Goal: Find specific page/section: Find specific page/section

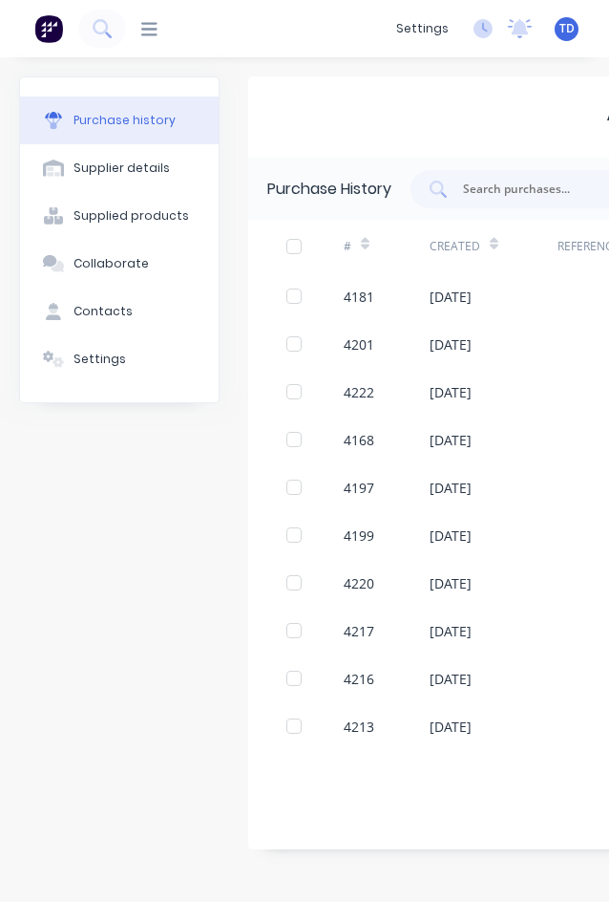
click at [348, 72] on div "Purchase history Supplier details Supplied products Collaborate Contacts Settin…" at bounding box center [304, 469] width 609 height 825
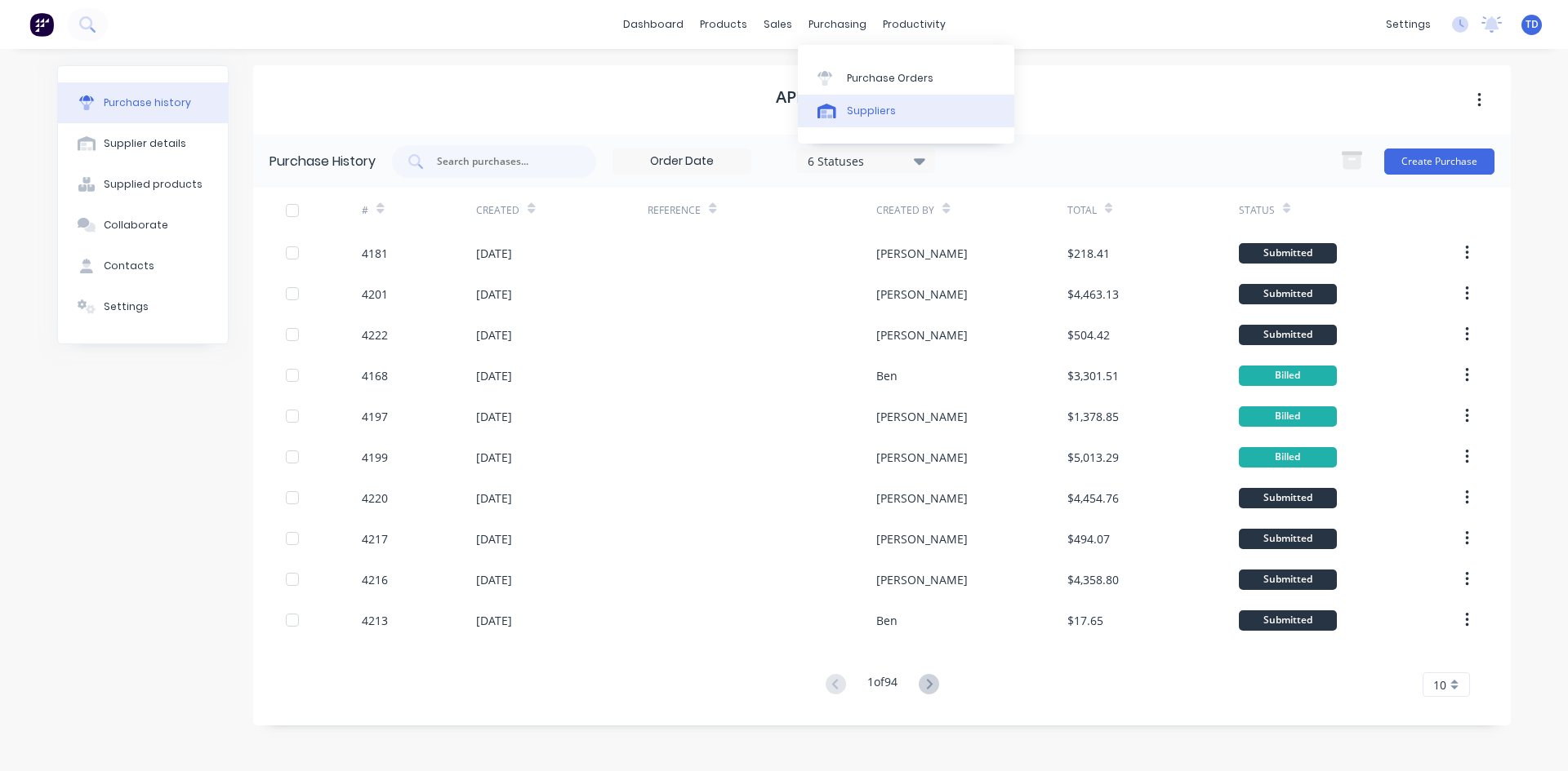
click at [869, 105] on div "Suppliers" at bounding box center [870, 110] width 49 height 15
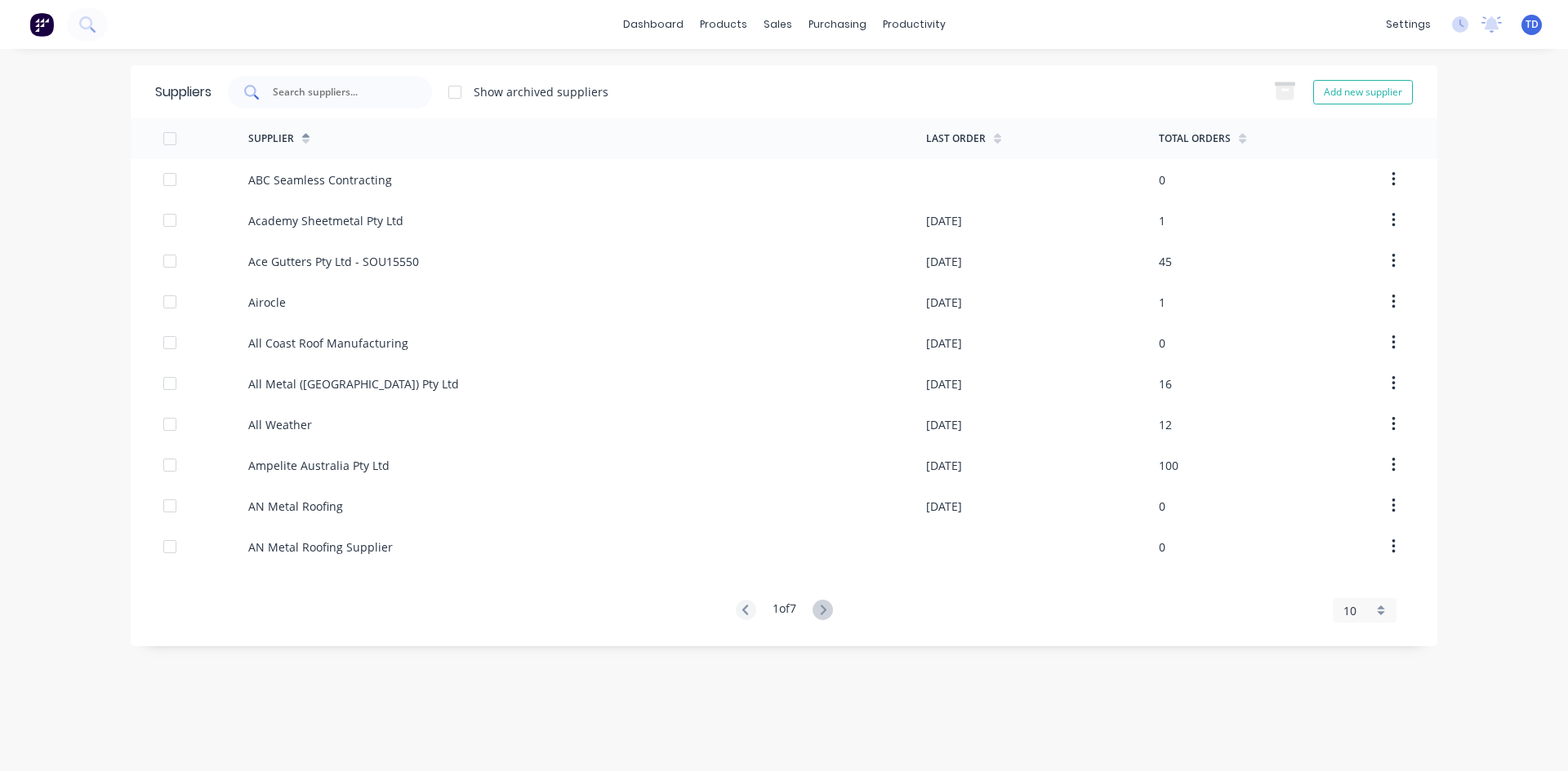
click at [385, 82] on div at bounding box center [329, 92] width 204 height 32
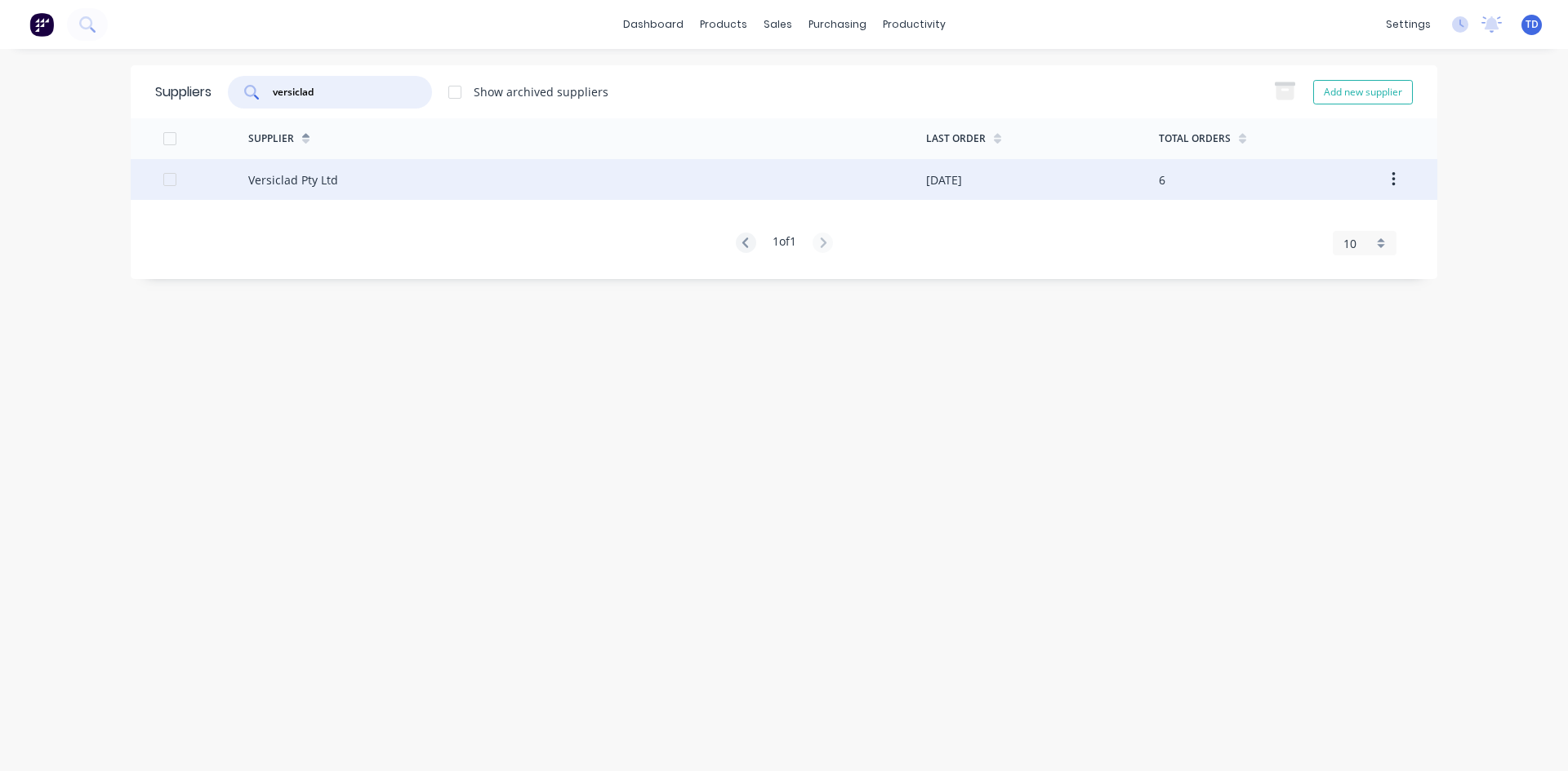
type input "versiclad"
click at [386, 185] on div "Versiclad Pty Ltd" at bounding box center [587, 180] width 678 height 41
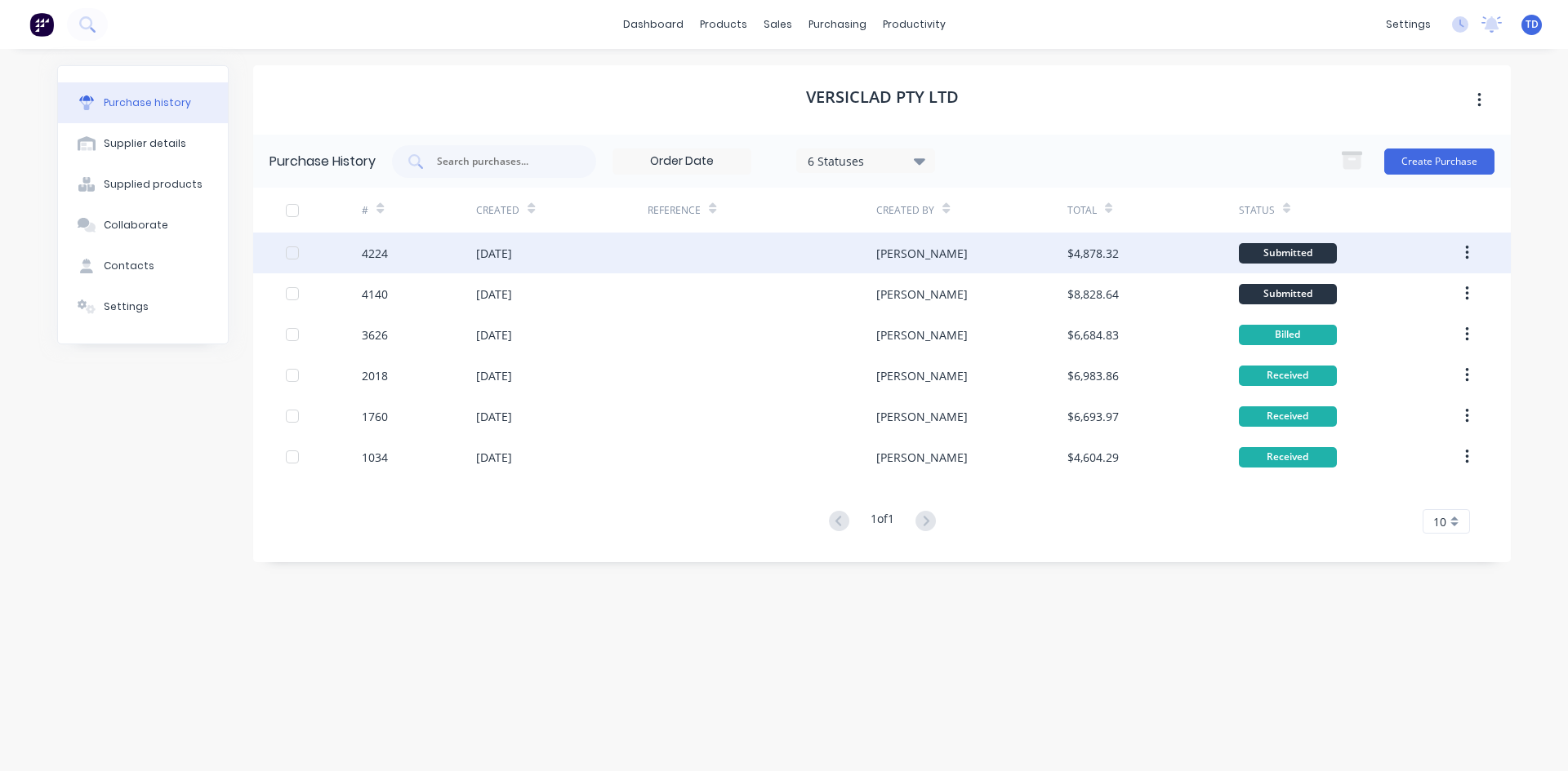
click at [729, 260] on div at bounding box center [761, 253] width 228 height 41
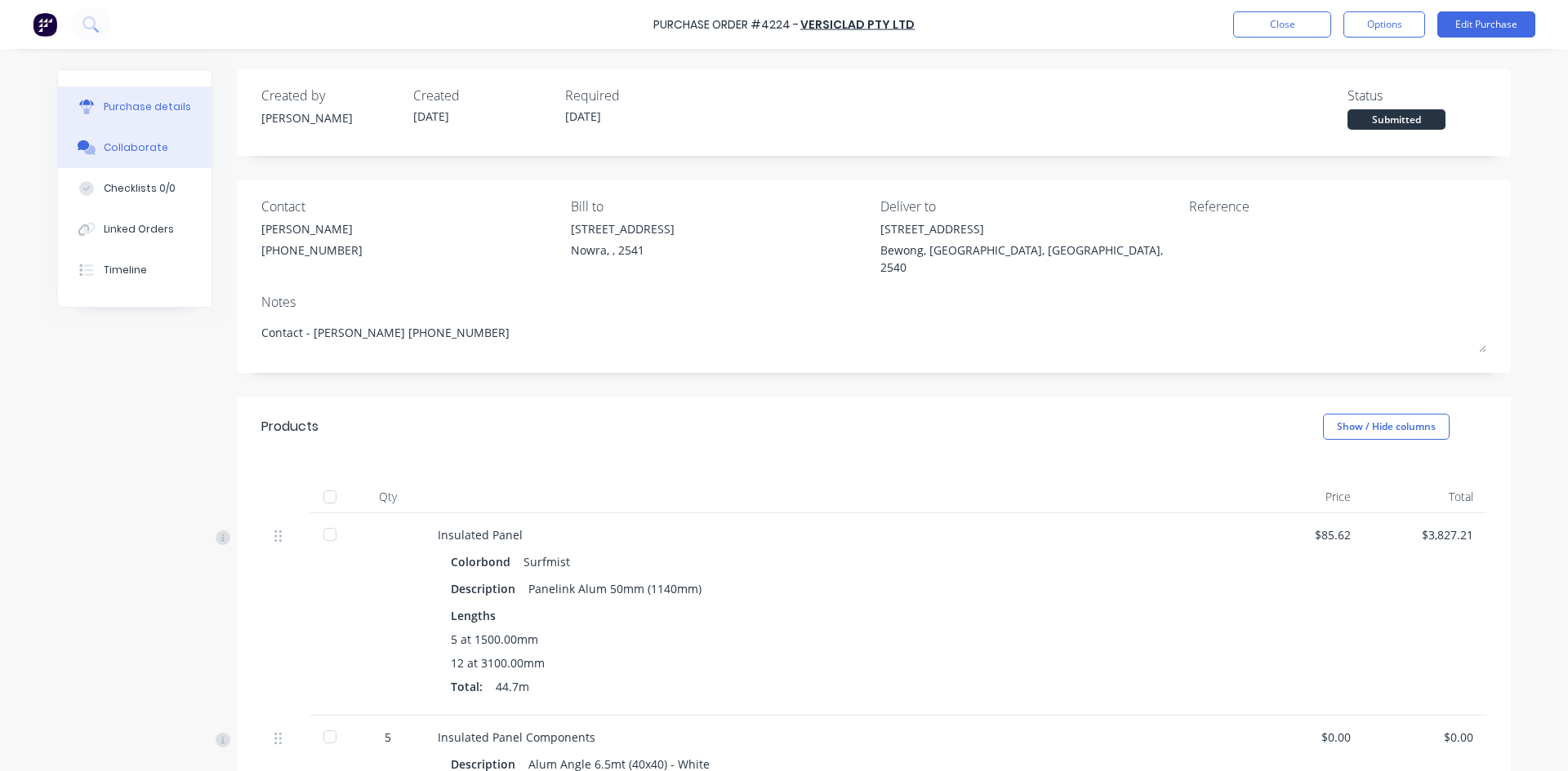
click at [146, 155] on button "Collaborate" at bounding box center [135, 148] width 154 height 41
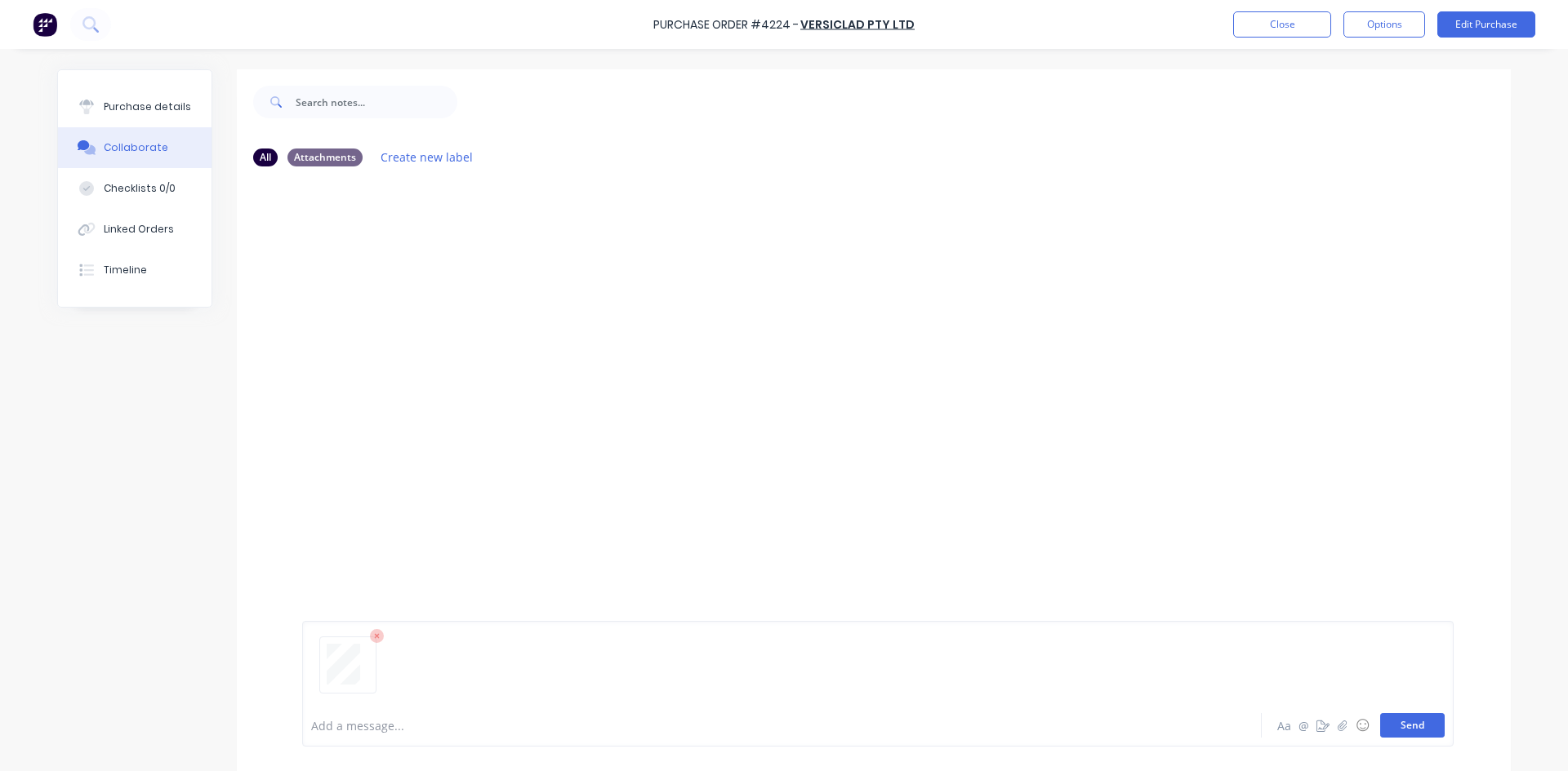
click at [1406, 727] on button "Send" at bounding box center [1412, 726] width 64 height 25
click at [150, 114] on div "Purchase details" at bounding box center [147, 107] width 87 height 15
type textarea "x"
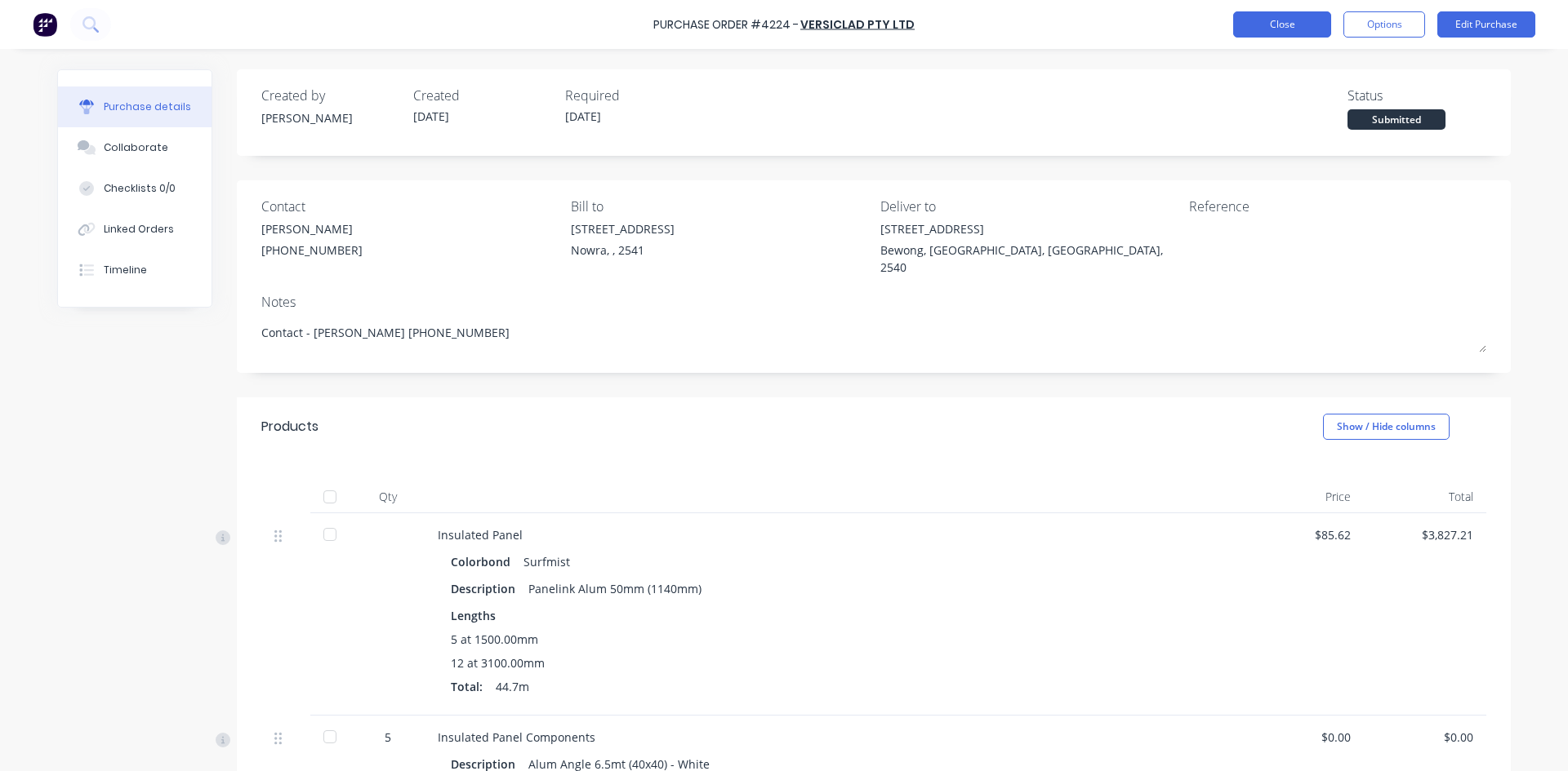
click at [1264, 28] on button "Close" at bounding box center [1282, 24] width 98 height 26
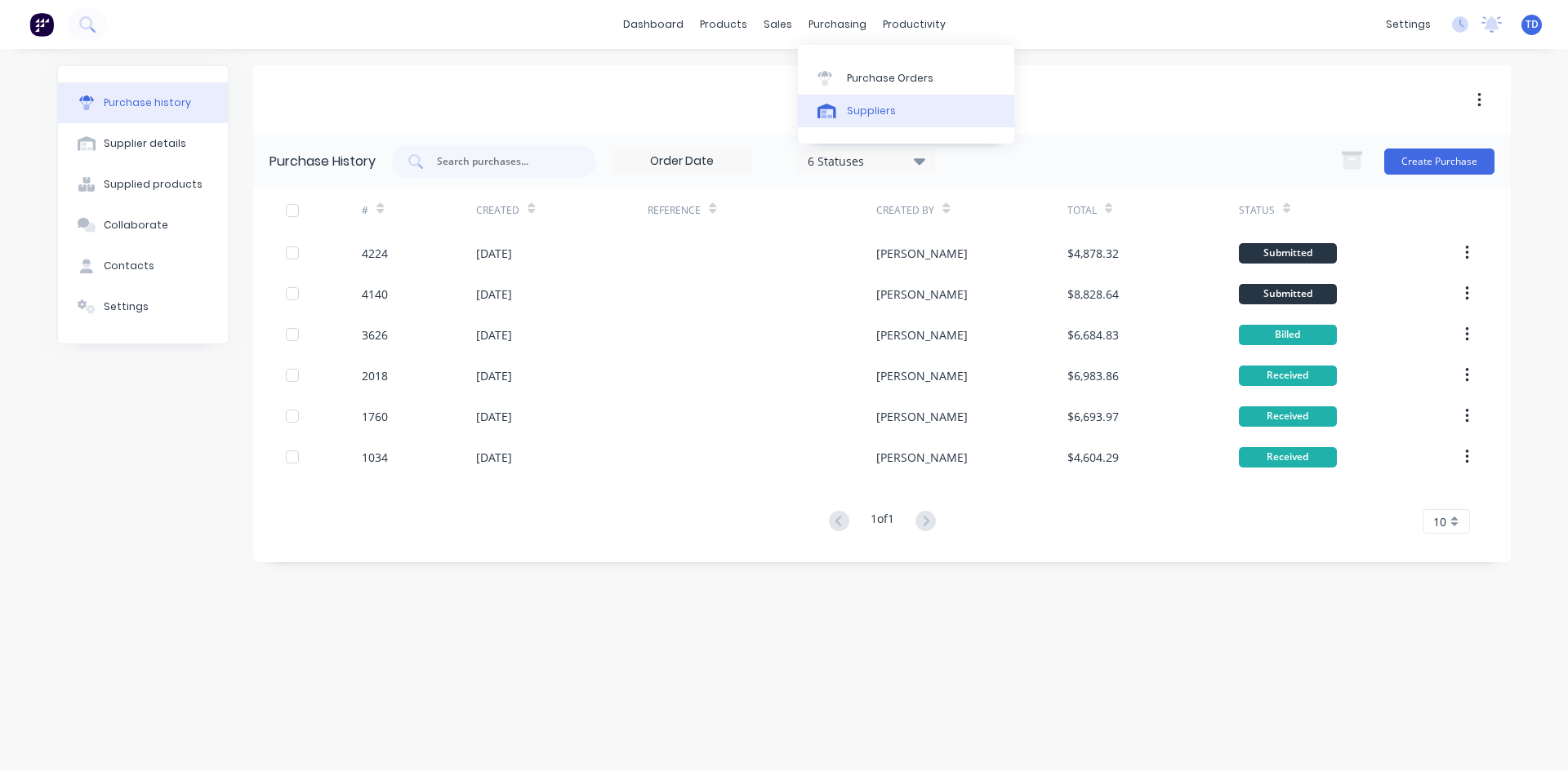
click at [852, 108] on div "Suppliers" at bounding box center [870, 110] width 49 height 15
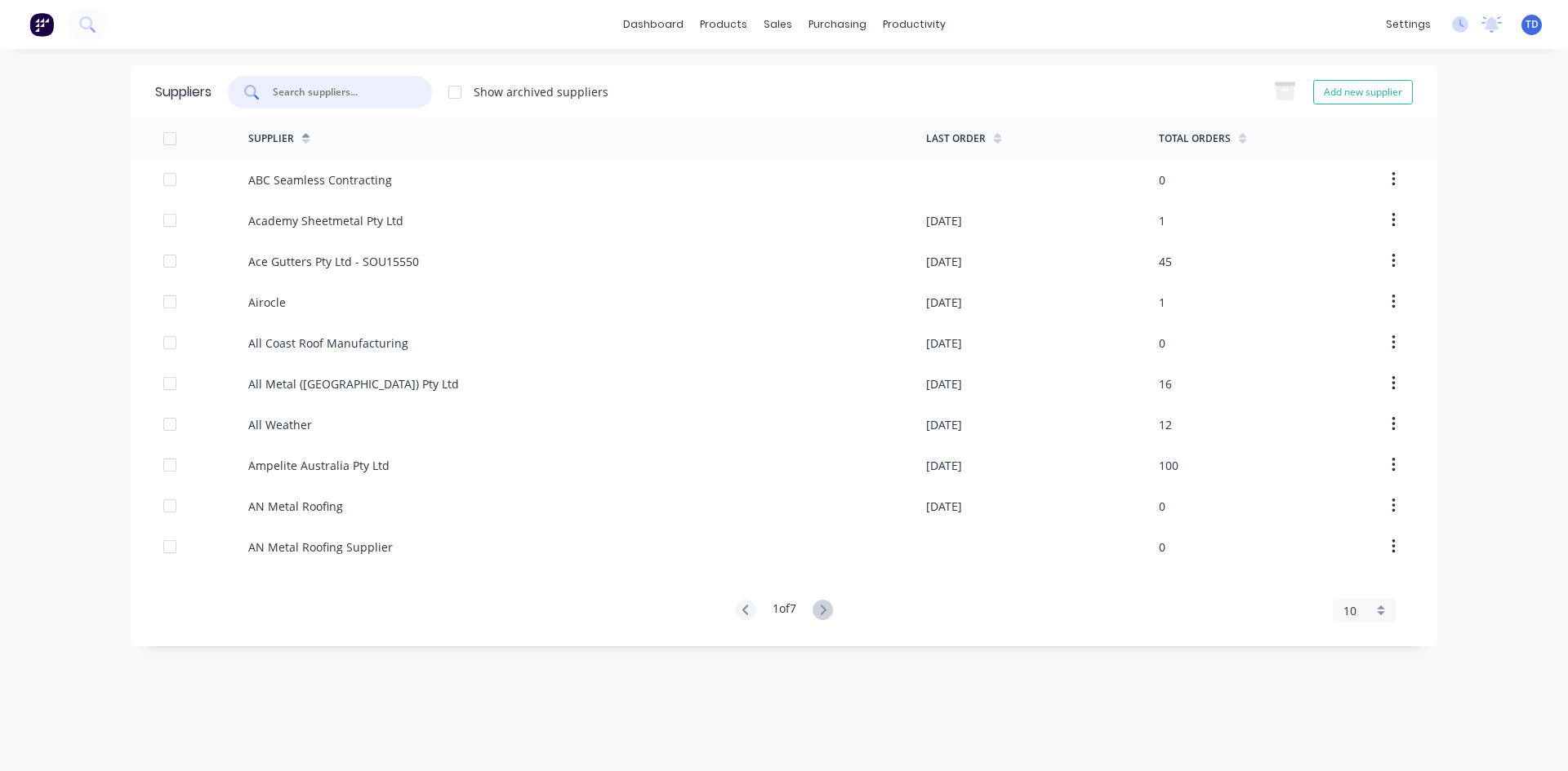
click at [332, 85] on input "text" at bounding box center [339, 91] width 136 height 16
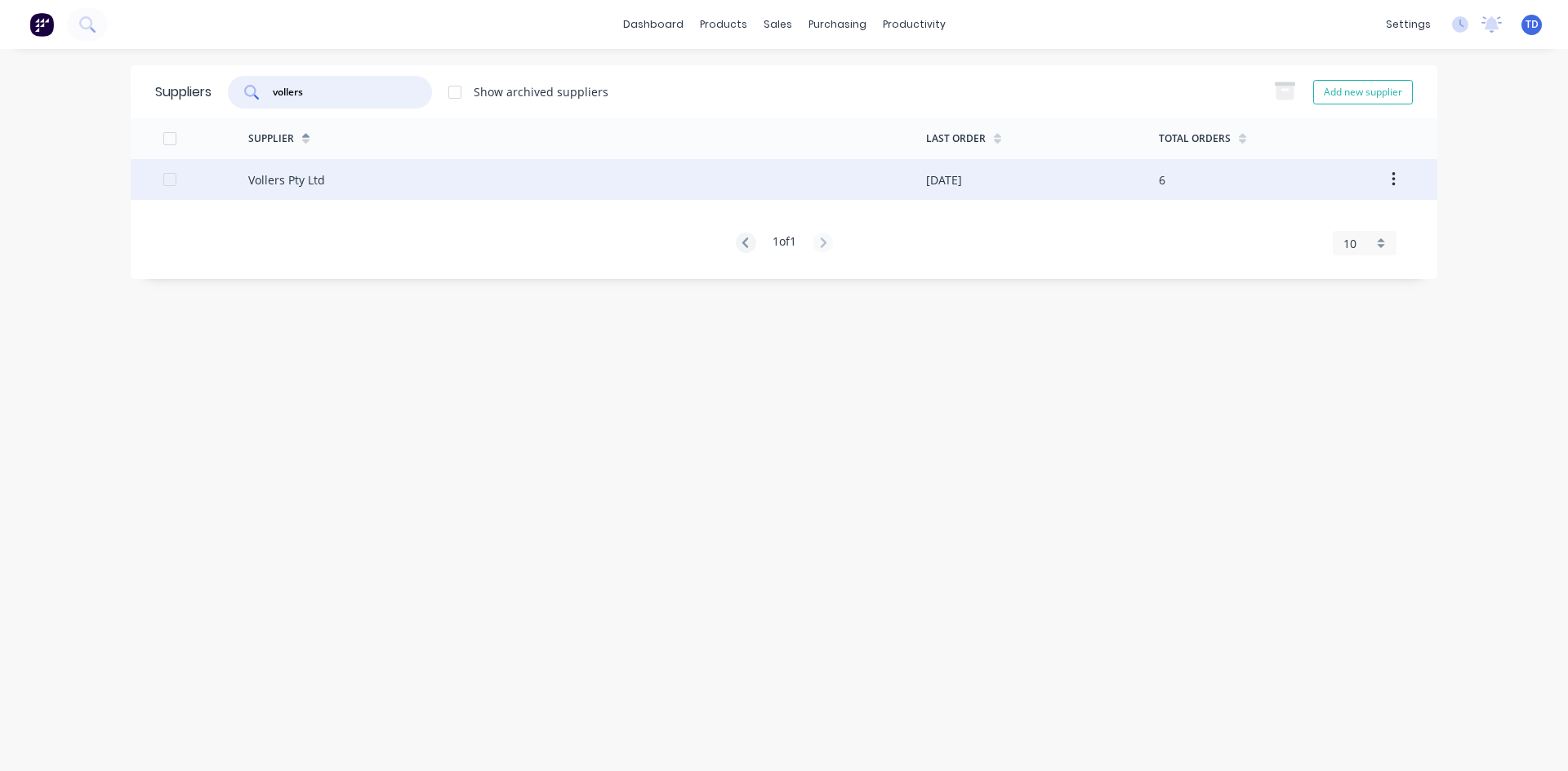
type input "vollers"
click at [394, 179] on div "Vollers Pty Ltd" at bounding box center [587, 180] width 678 height 41
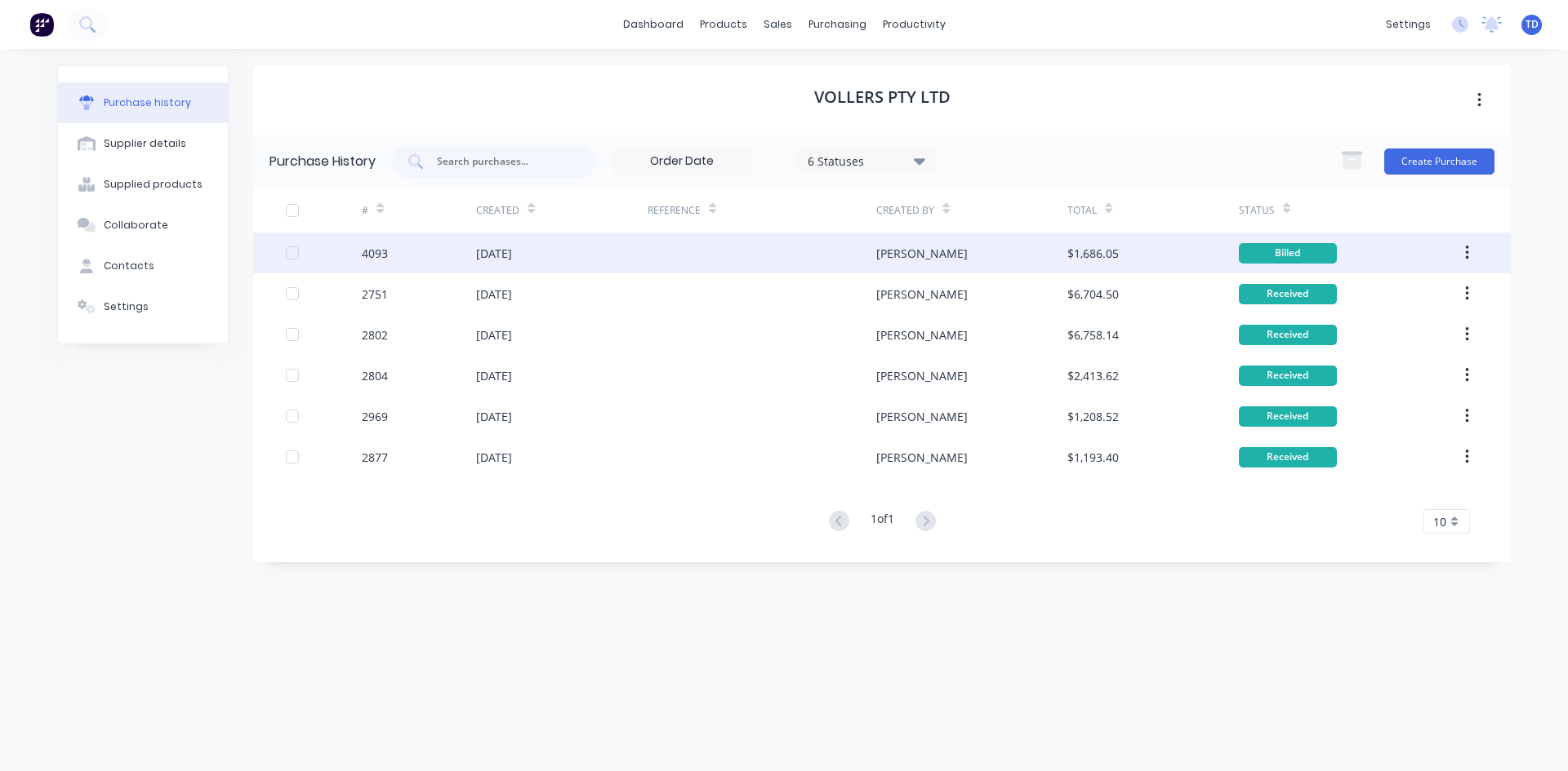
click at [512, 259] on div "[DATE]" at bounding box center [494, 254] width 36 height 17
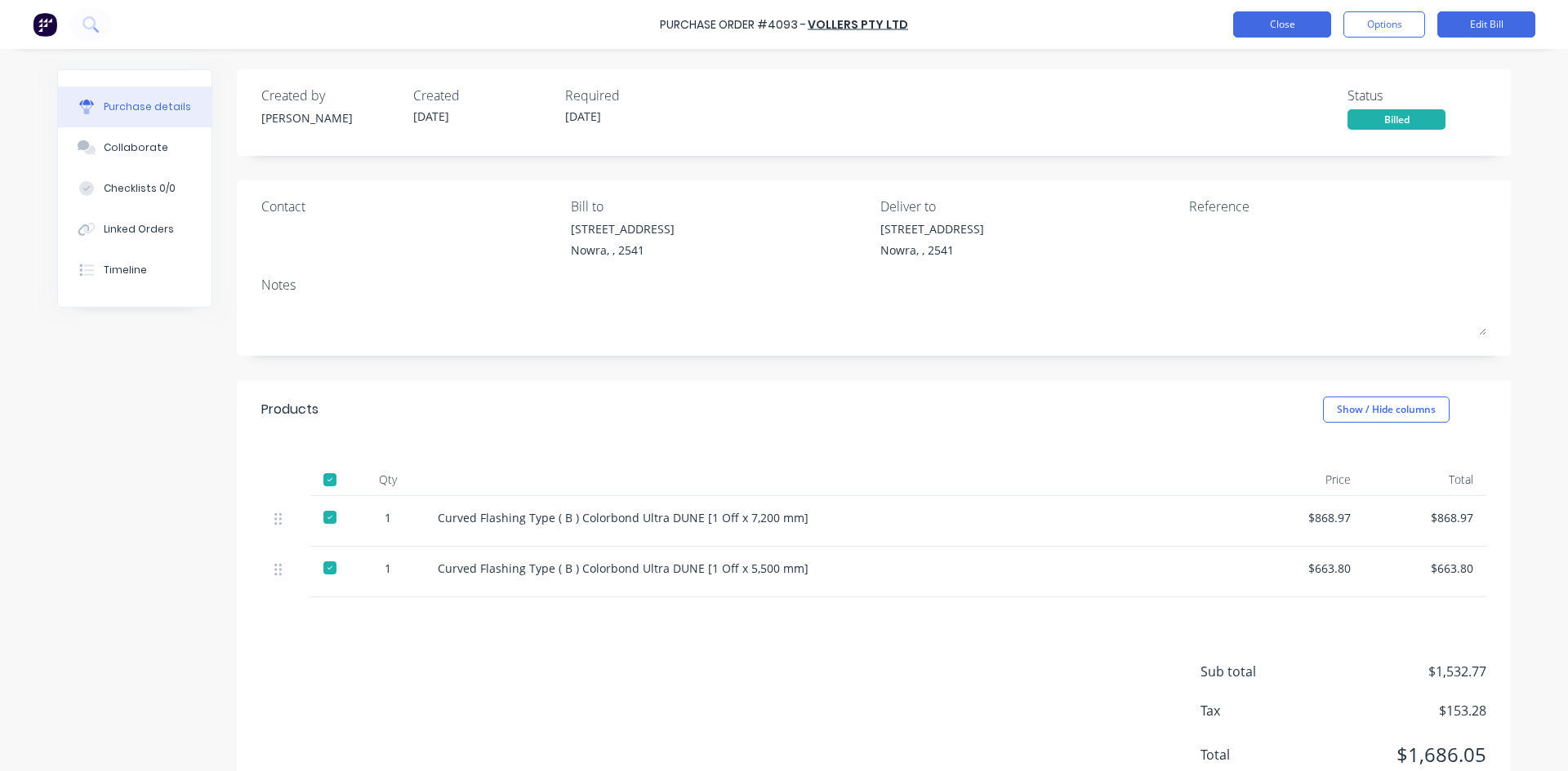
click at [1287, 27] on button "Close" at bounding box center [1282, 24] width 98 height 26
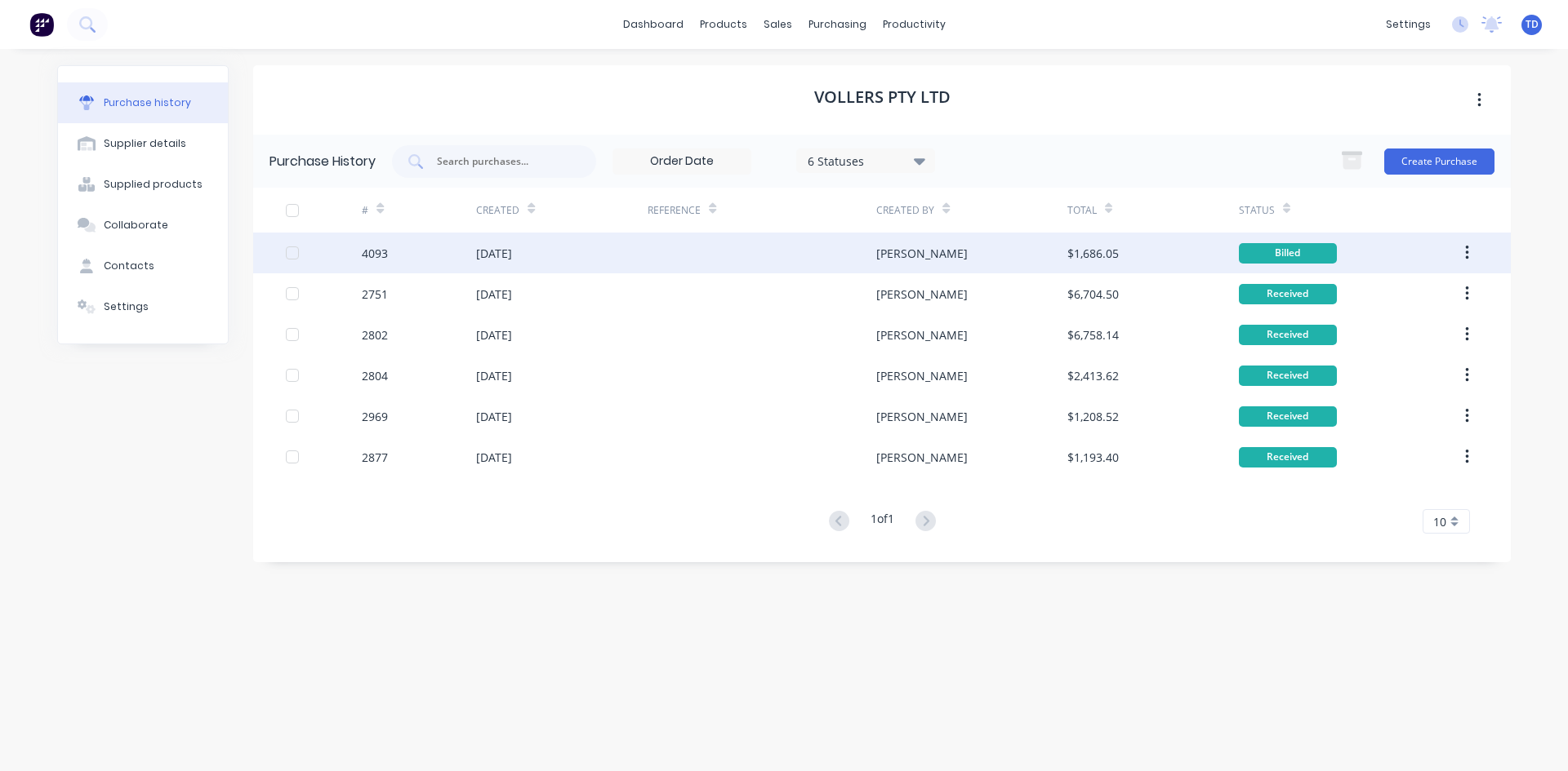
click at [764, 253] on div at bounding box center [761, 253] width 228 height 41
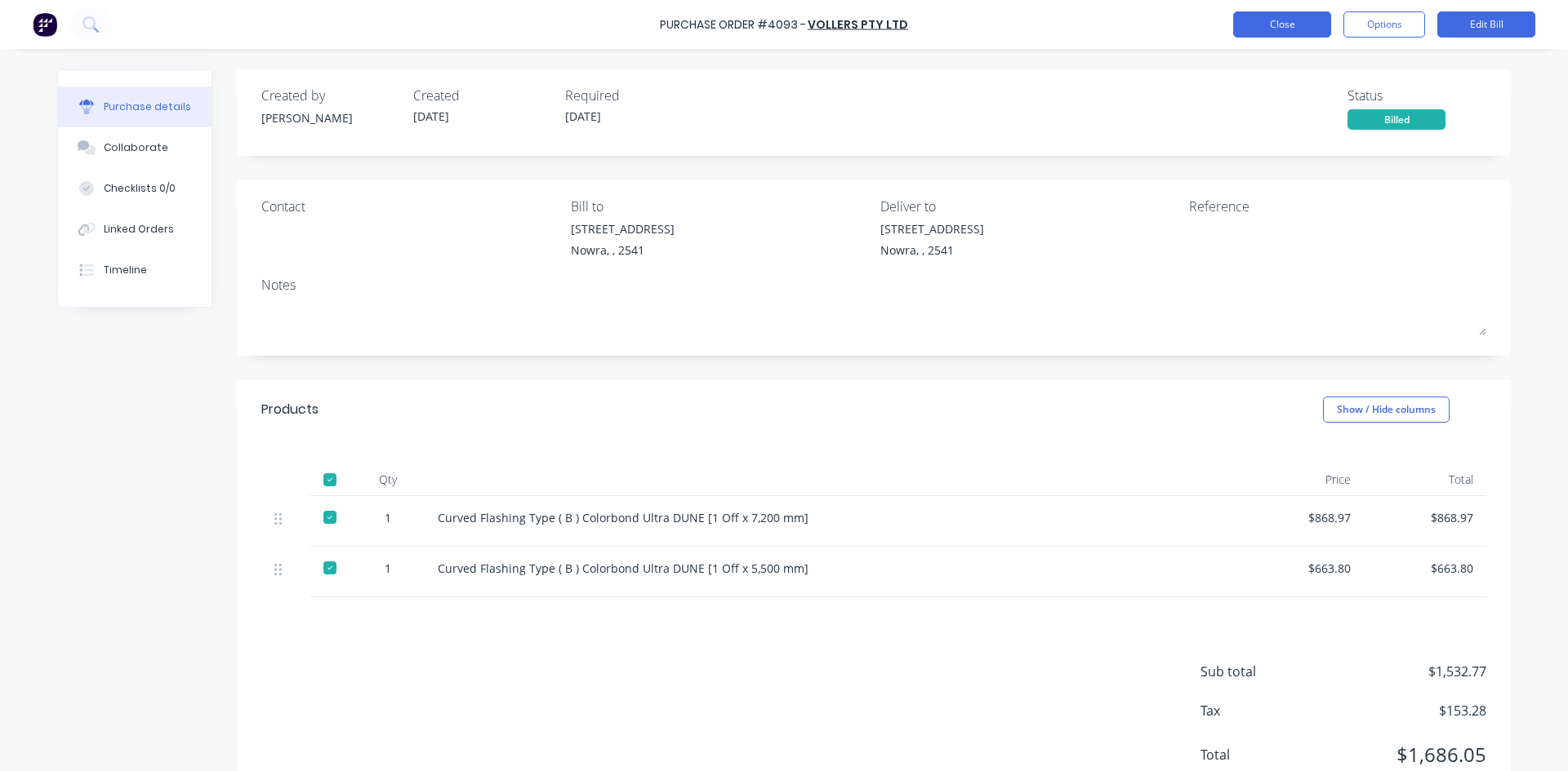
click at [1269, 31] on button "Close" at bounding box center [1282, 24] width 98 height 26
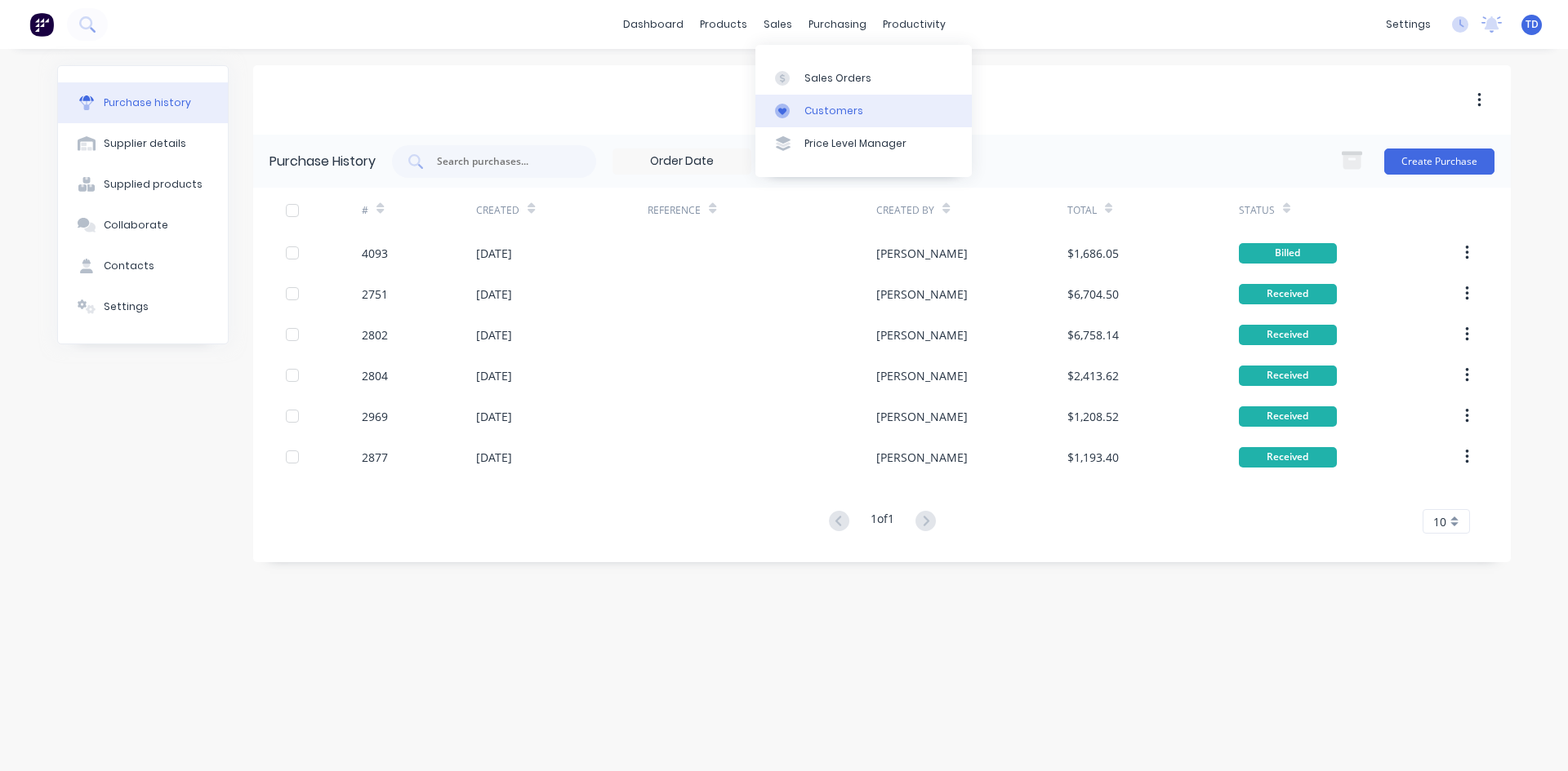
click at [811, 114] on div "Customers" at bounding box center [834, 110] width 59 height 15
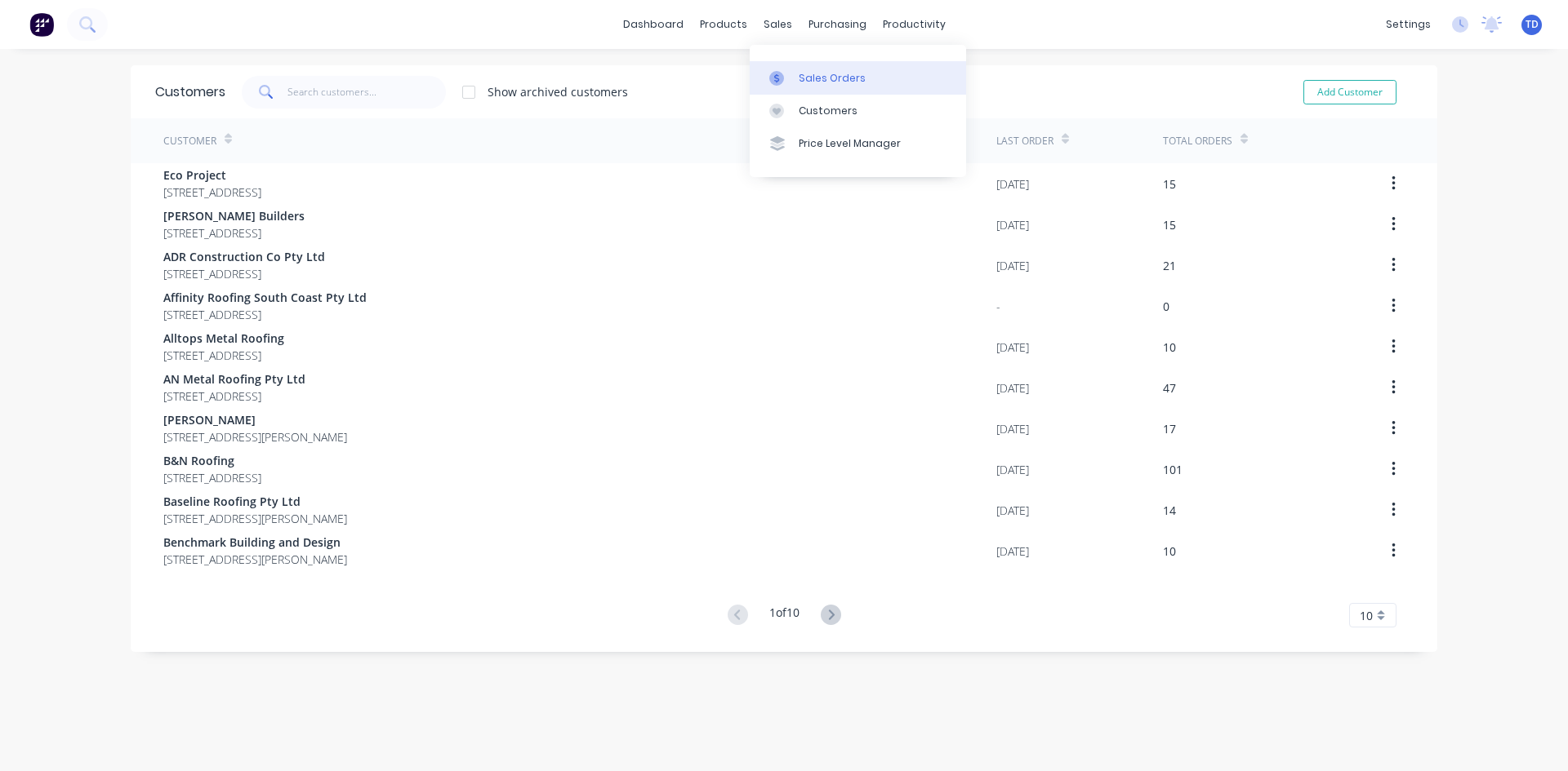
click at [796, 81] on link "Sales Orders" at bounding box center [858, 78] width 216 height 32
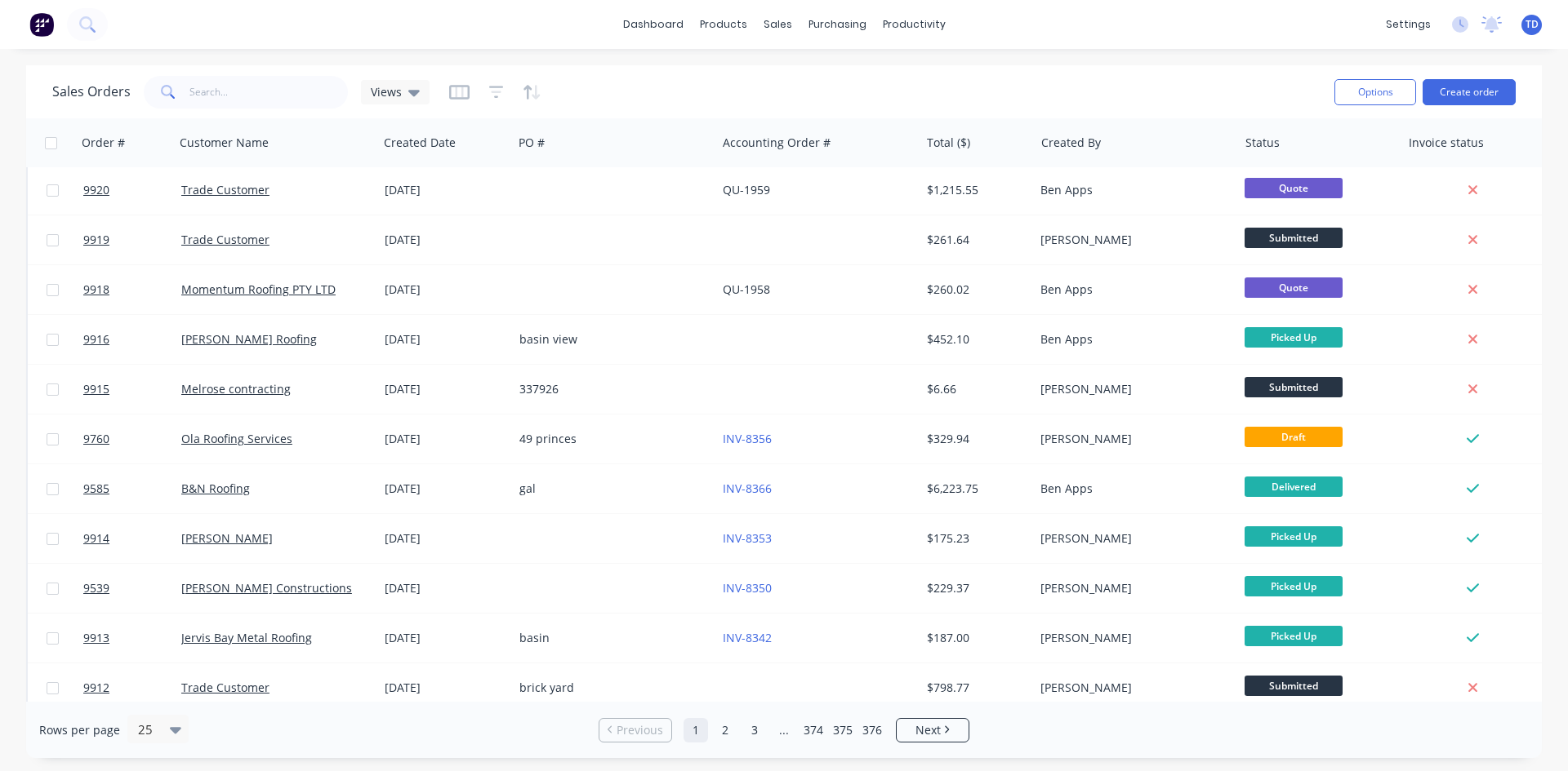
scroll to position [245, 0]
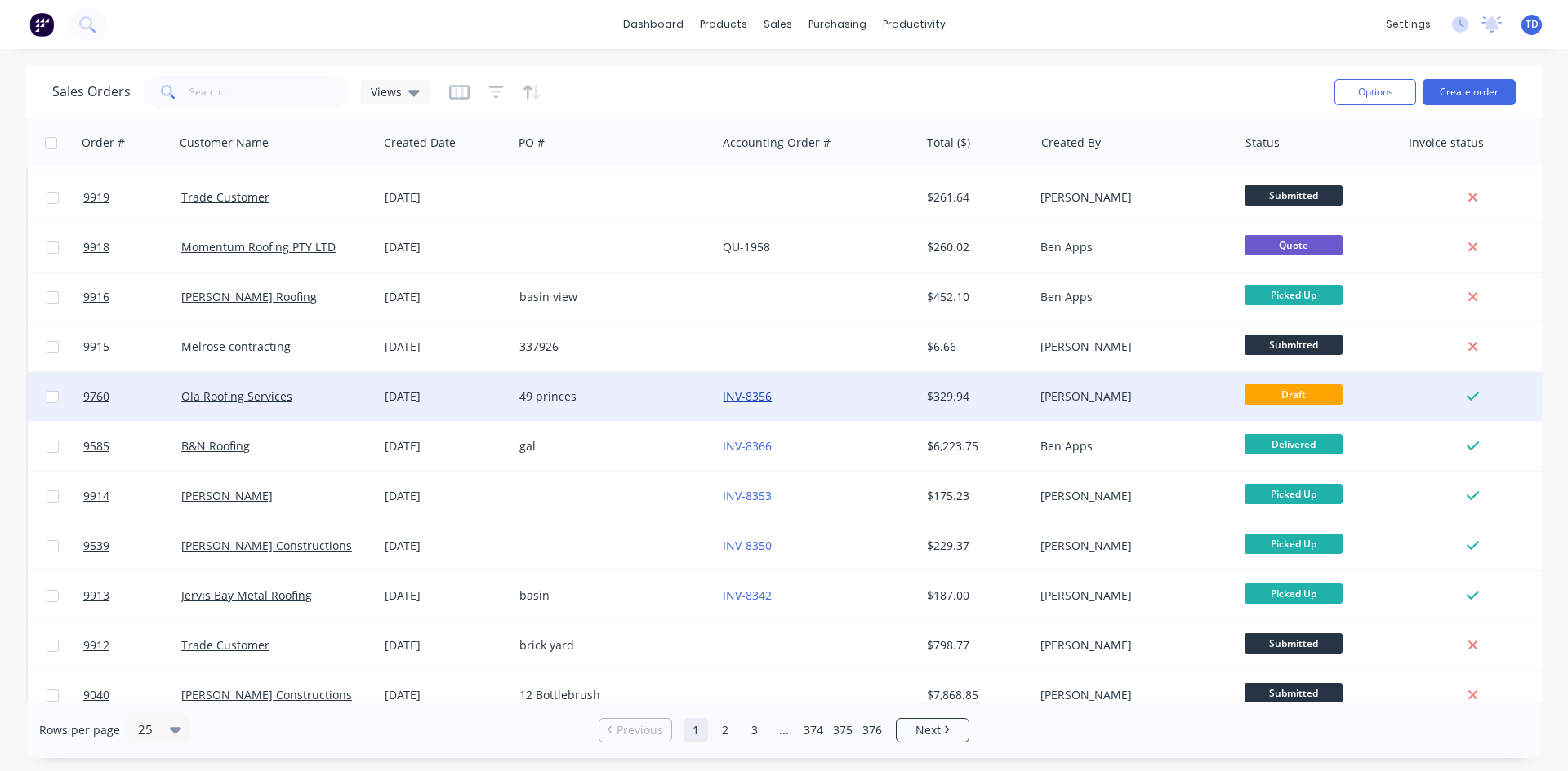
click at [749, 397] on link "INV-8356" at bounding box center [746, 397] width 49 height 15
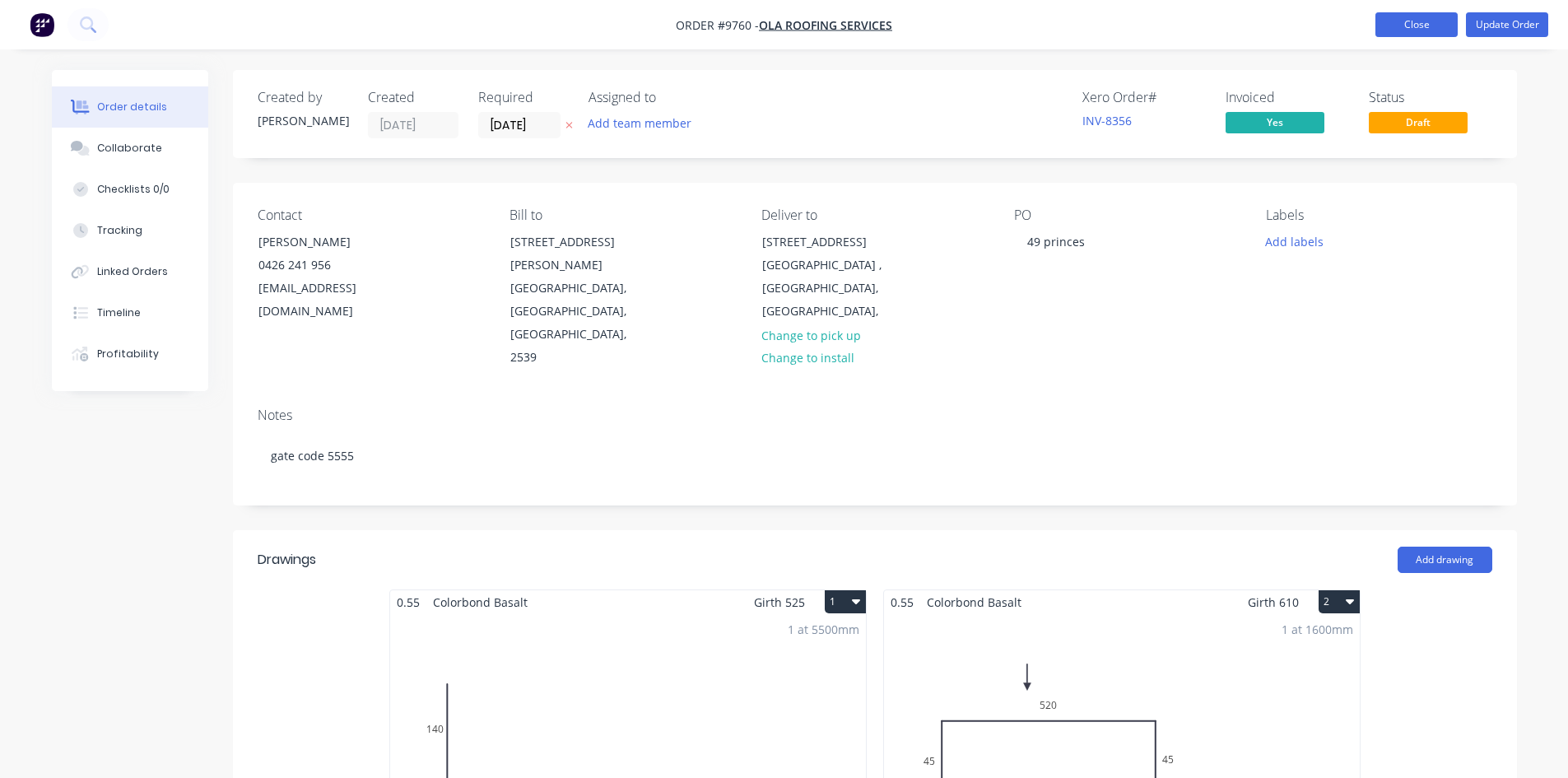
click at [1421, 30] on button "Close" at bounding box center [1417, 24] width 83 height 25
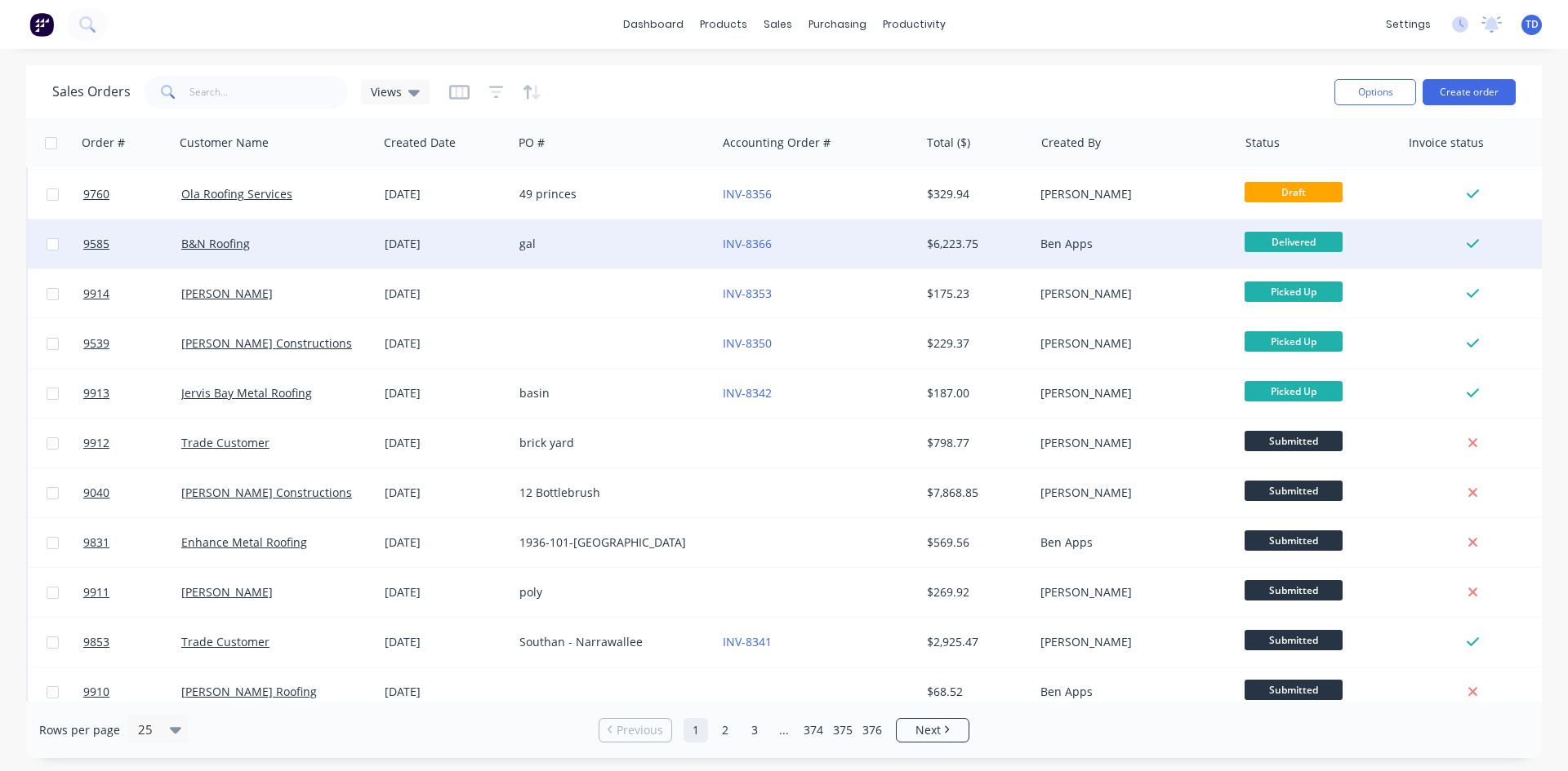
scroll to position [409, 0]
